Goal: Use online tool/utility: Utilize a website feature to perform a specific function

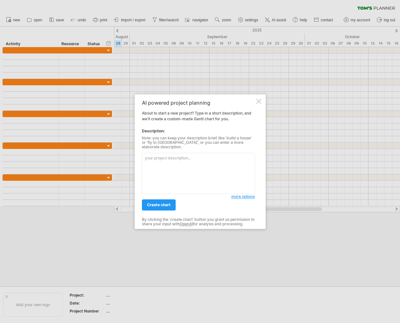
click at [244, 194] on span "more options" at bounding box center [243, 196] width 24 height 5
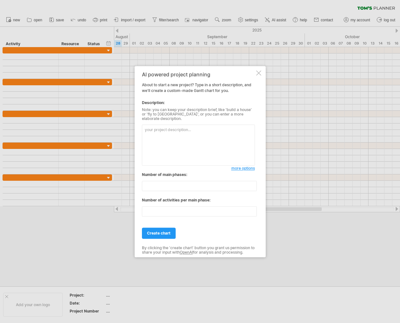
click at [193, 147] on textarea at bounding box center [198, 144] width 113 height 41
click at [170, 186] on input "**" at bounding box center [199, 186] width 115 height 10
click at [198, 153] on textarea at bounding box center [198, 144] width 113 height 41
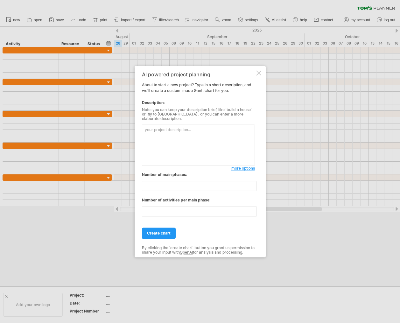
click at [257, 75] on div at bounding box center [258, 72] width 5 height 5
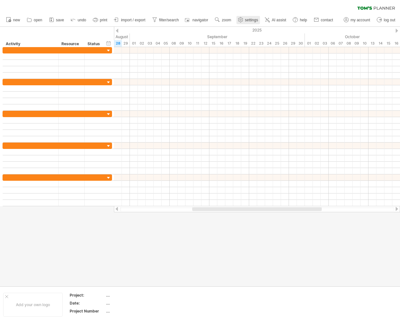
click at [250, 23] on link "settings" at bounding box center [248, 20] width 24 height 8
select select "*"
select select "**"
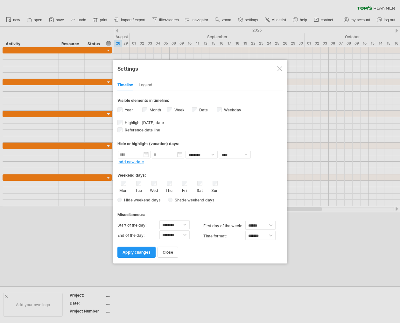
click at [277, 67] on div at bounding box center [279, 68] width 5 height 5
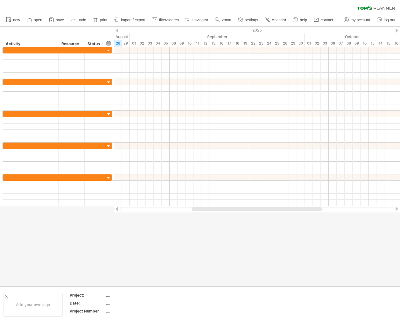
click at [375, 8] on icon at bounding box center [376, 7] width 38 height 3
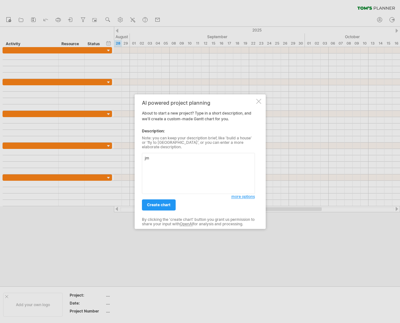
type textarea "j"
type textarea "h"
type textarea "室內裝修修"
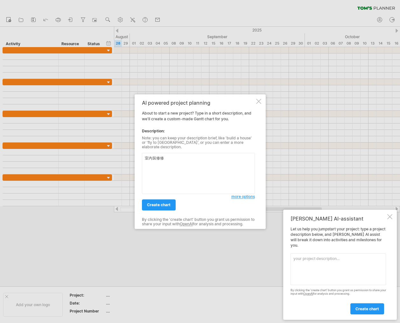
click at [391, 219] on div at bounding box center [389, 216] width 5 height 5
click at [345, 156] on div at bounding box center [200, 161] width 400 height 323
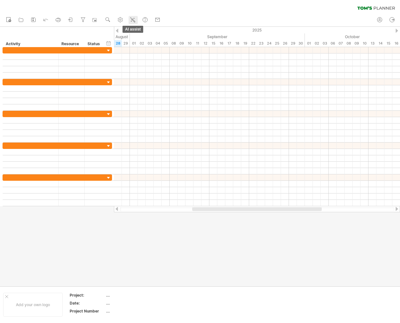
click at [134, 22] on icon at bounding box center [132, 19] width 3 height 3
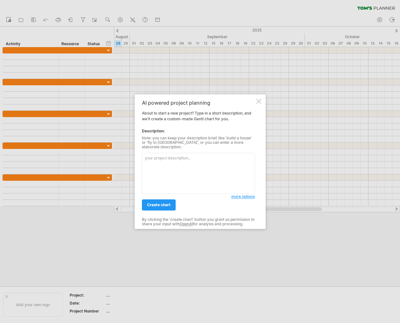
click at [206, 173] on textarea at bounding box center [198, 173] width 113 height 41
click at [243, 194] on span "more options" at bounding box center [243, 196] width 24 height 5
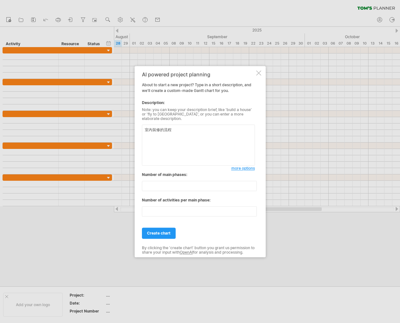
click at [240, 166] on span "more options" at bounding box center [243, 168] width 24 height 5
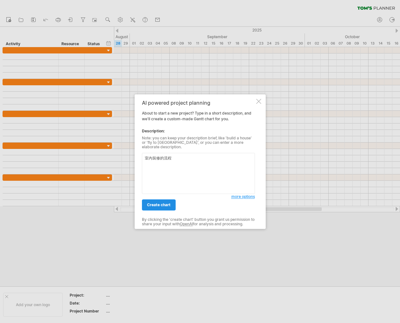
click at [161, 202] on span "create chart" at bounding box center [159, 204] width 24 height 5
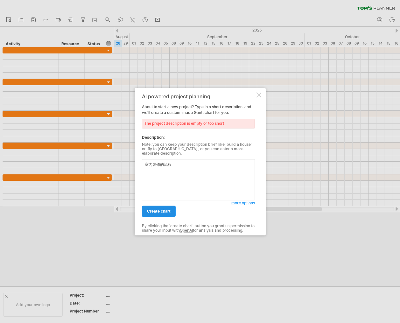
click at [172, 210] on link "create chart" at bounding box center [159, 210] width 34 height 11
drag, startPoint x: 153, startPoint y: 210, endPoint x: 157, endPoint y: 207, distance: 5.1
click at [153, 210] on span "create chart" at bounding box center [159, 211] width 24 height 5
drag, startPoint x: 177, startPoint y: 163, endPoint x: 226, endPoint y: 178, distance: 51.8
click at [177, 163] on textarea "室內裝修的流程" at bounding box center [198, 179] width 113 height 41
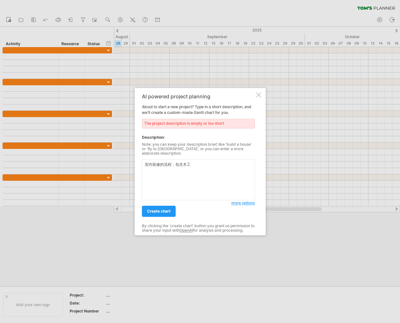
type textarea "室內裝修的流程，包含木工"
click at [240, 202] on span "more options" at bounding box center [243, 202] width 24 height 5
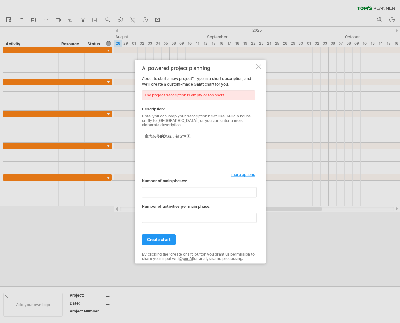
click at [161, 237] on span "create chart" at bounding box center [159, 239] width 24 height 5
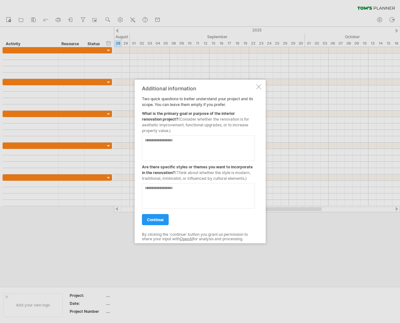
click at [153, 219] on span "continue" at bounding box center [155, 219] width 17 height 5
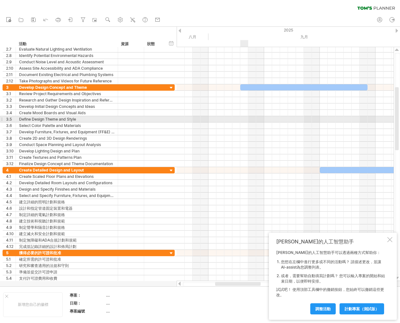
drag, startPoint x: 230, startPoint y: 120, endPoint x: 253, endPoint y: 120, distance: 23.2
click at [253, 120] on div at bounding box center [284, 119] width 217 height 6
click at [228, 120] on div at bounding box center [284, 119] width 217 height 6
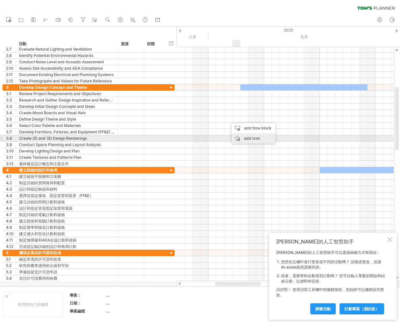
click at [248, 139] on div "add icon" at bounding box center [254, 138] width 44 height 10
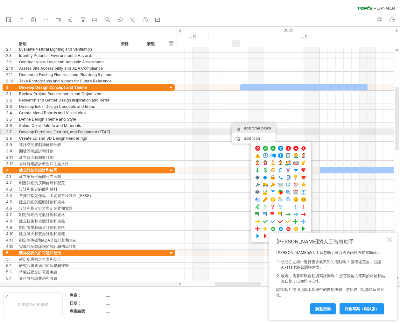
click at [253, 129] on div "add time block" at bounding box center [254, 128] width 44 height 10
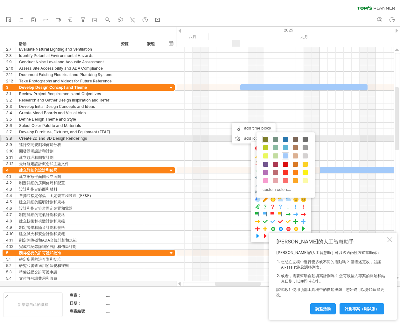
drag, startPoint x: 266, startPoint y: 138, endPoint x: 263, endPoint y: 135, distance: 3.8
click at [266, 138] on span at bounding box center [265, 139] width 5 height 5
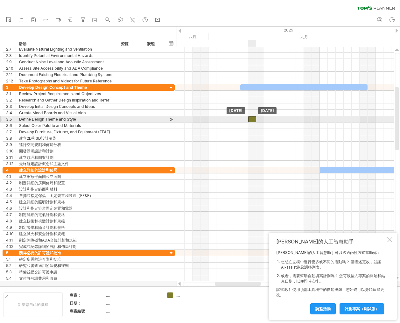
drag, startPoint x: 234, startPoint y: 120, endPoint x: 252, endPoint y: 120, distance: 18.4
click at [252, 120] on div at bounding box center [252, 119] width 8 height 6
drag, startPoint x: 256, startPoint y: 120, endPoint x: 308, endPoint y: 121, distance: 51.8
click at [307, 121] on span at bounding box center [308, 119] width 3 height 6
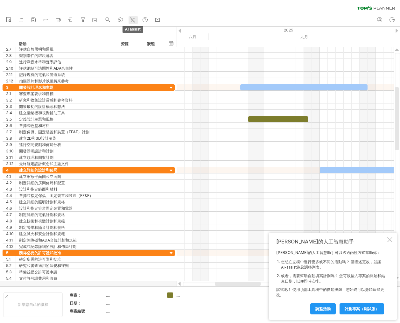
click at [133, 20] on icon at bounding box center [132, 20] width 6 height 6
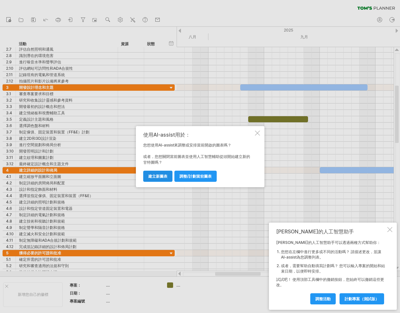
click at [161, 176] on span "建立新圖表" at bounding box center [157, 176] width 19 height 5
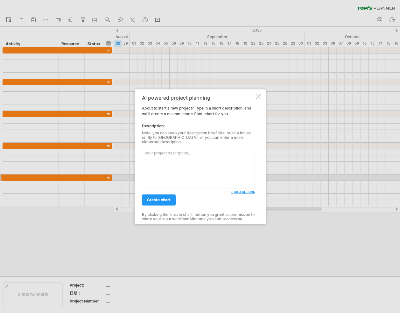
click at [245, 190] on span "more options" at bounding box center [243, 191] width 24 height 5
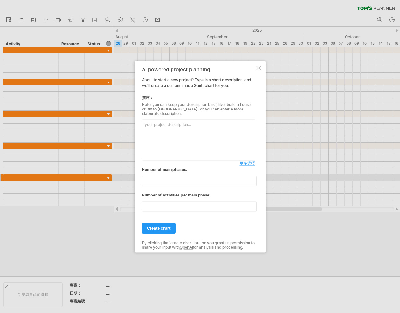
click at [242, 161] on span "更多選擇" at bounding box center [246, 163] width 15 height 5
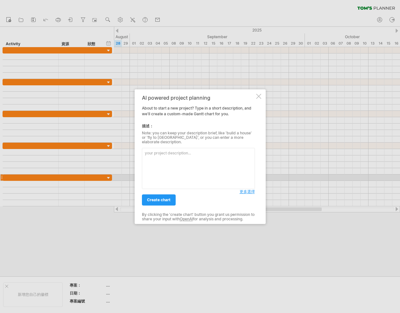
click at [245, 189] on span "更多選擇" at bounding box center [246, 191] width 15 height 5
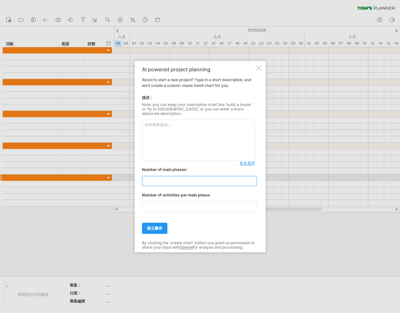
click at [174, 180] on input "**" at bounding box center [199, 181] width 115 height 10
